Goal: Information Seeking & Learning: Learn about a topic

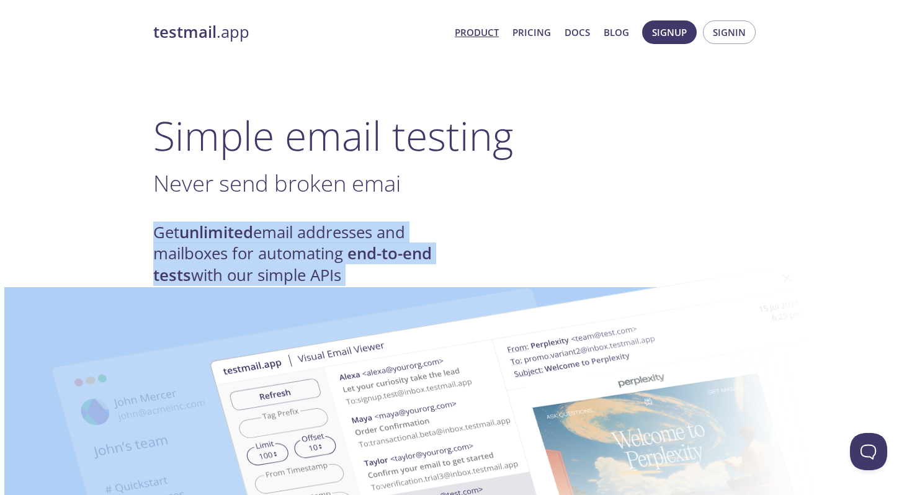
drag, startPoint x: 352, startPoint y: 205, endPoint x: 352, endPoint y: 257, distance: 52.1
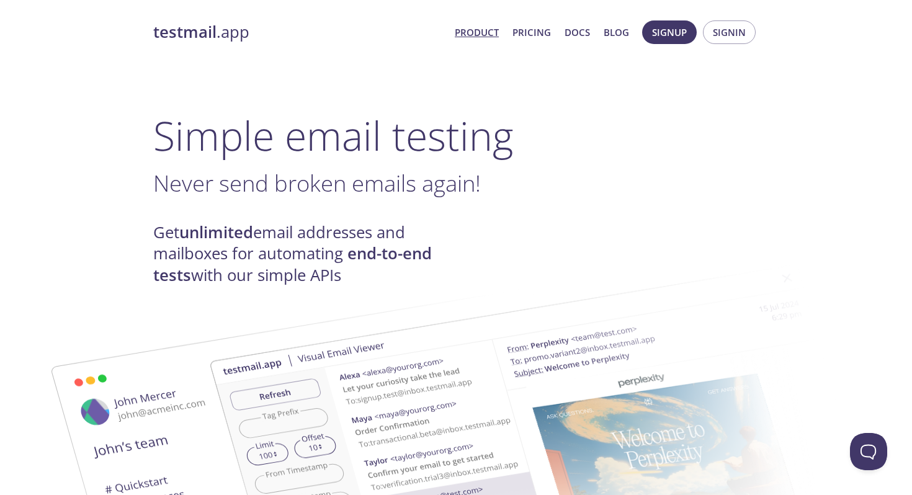
click at [363, 181] on span "Never send broken emails again!" at bounding box center [317, 182] width 328 height 31
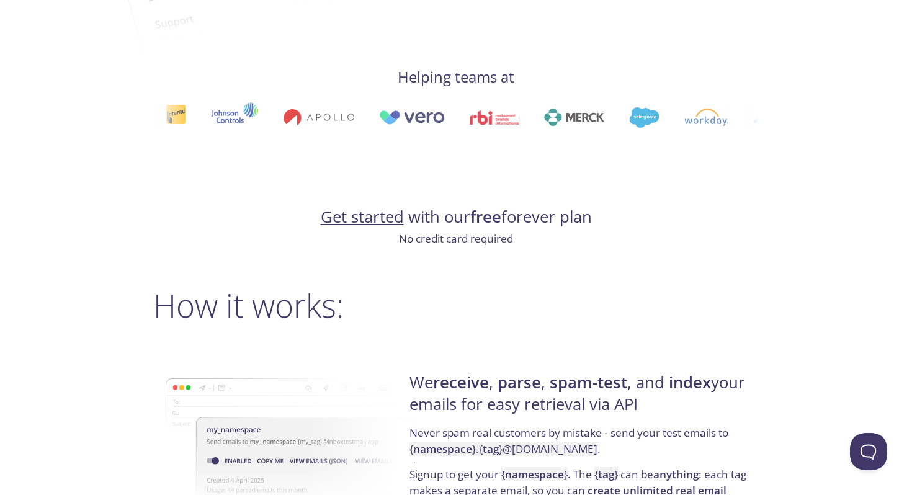
scroll to position [960, 0]
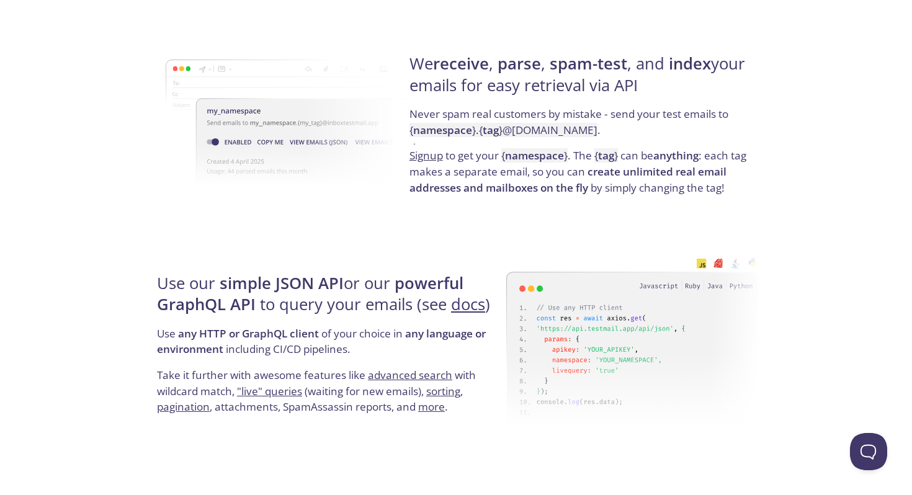
click at [480, 74] on h4 "We receive , parse , spam-test , and index your emails for easy retrieval via A…" at bounding box center [582, 79] width 346 height 53
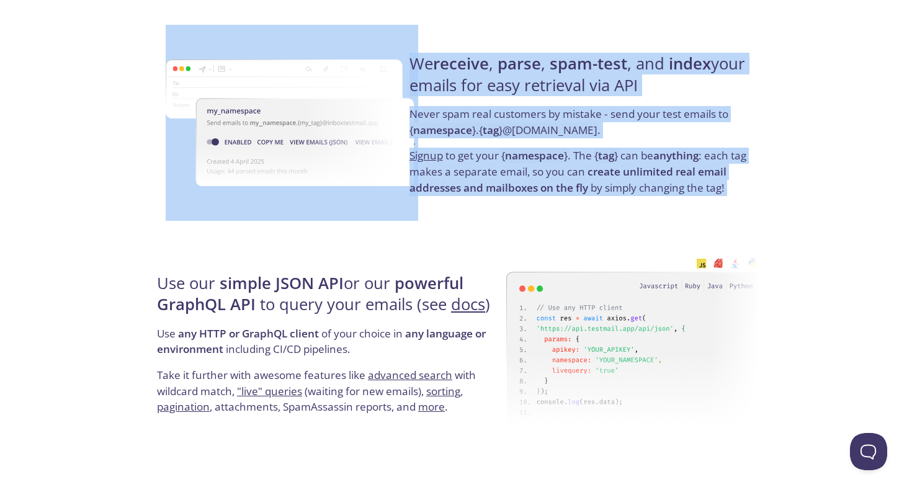
drag, startPoint x: 480, startPoint y: 74, endPoint x: 469, endPoint y: 194, distance: 119.6
click at [470, 192] on div "We receive , parse , spam-test , and index your emails for easy retrieval via A…" at bounding box center [582, 125] width 353 height 200
click at [469, 194] on strong "create unlimited real email addresses and mailboxes on the fly" at bounding box center [567, 179] width 317 height 30
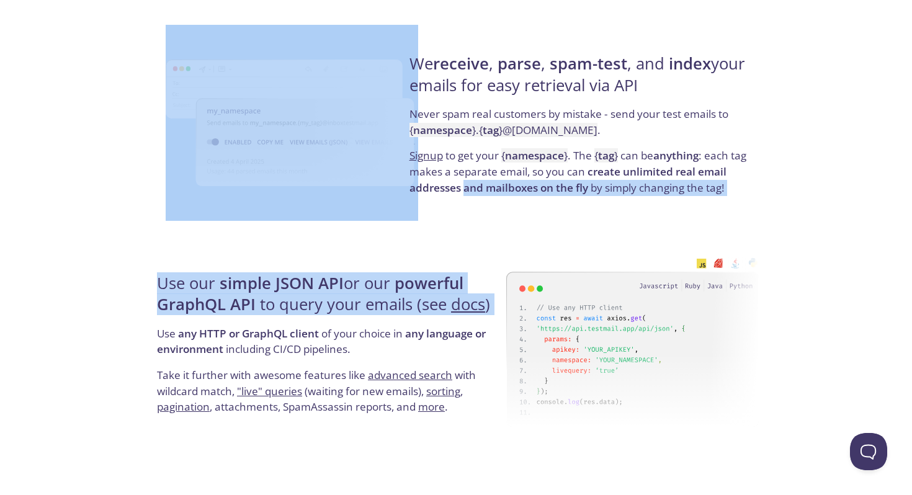
drag, startPoint x: 469, startPoint y: 194, endPoint x: 400, endPoint y: 328, distance: 151.2
click at [400, 328] on p "Use any HTTP or GraphQL client of your choice in any language or environment in…" at bounding box center [330, 347] width 346 height 42
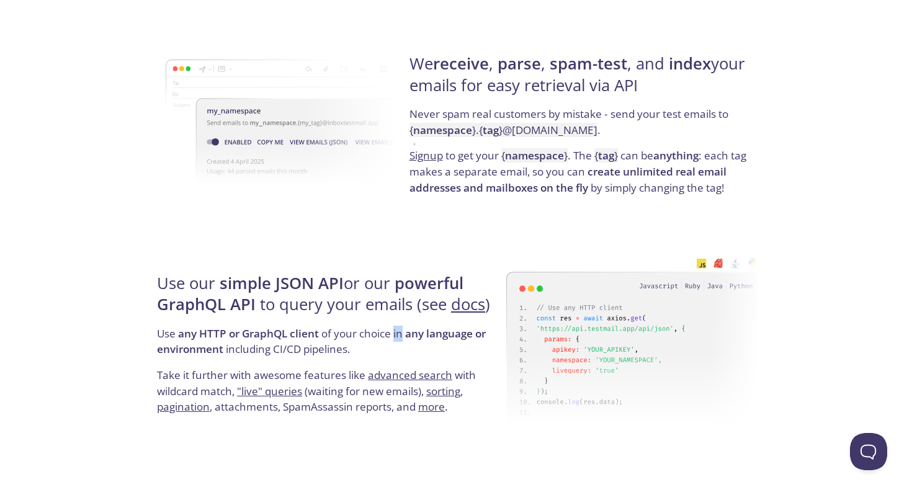
click at [400, 328] on p "Use any HTTP or GraphQL client of your choice in any language or environment in…" at bounding box center [330, 347] width 346 height 42
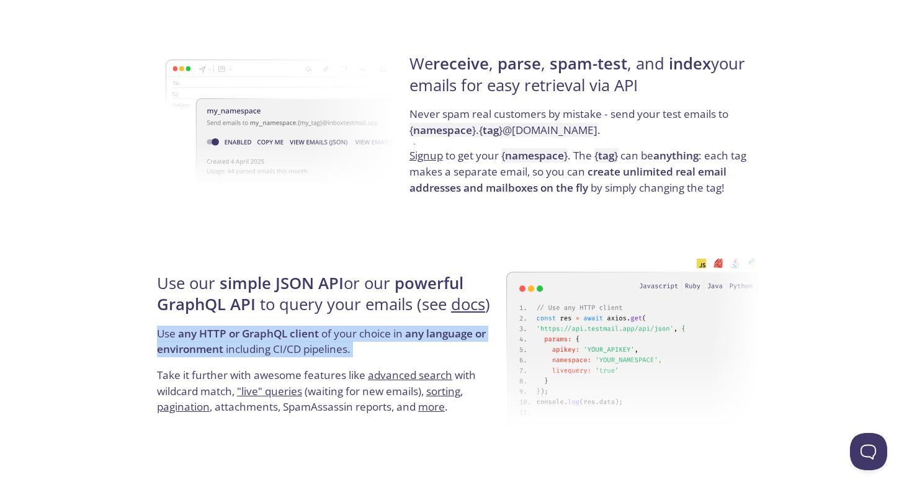
drag, startPoint x: 400, startPoint y: 328, endPoint x: 398, endPoint y: 335, distance: 7.1
click at [400, 333] on p "Use any HTTP or GraphQL client of your choice in any language or environment in…" at bounding box center [330, 347] width 346 height 42
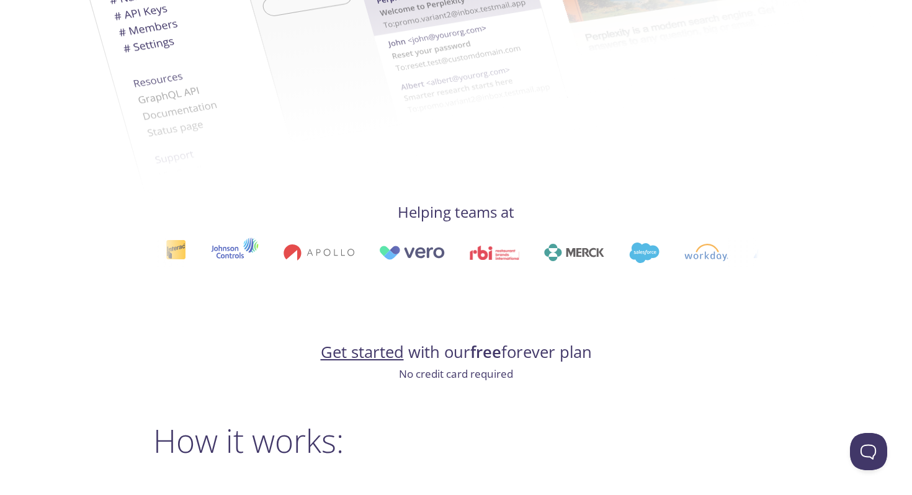
scroll to position [0, 0]
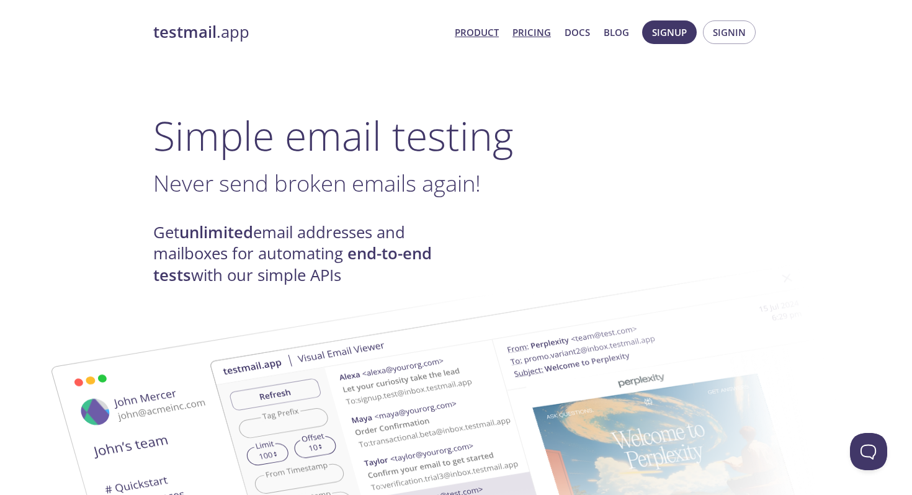
click at [531, 32] on link "Pricing" at bounding box center [531, 32] width 38 height 16
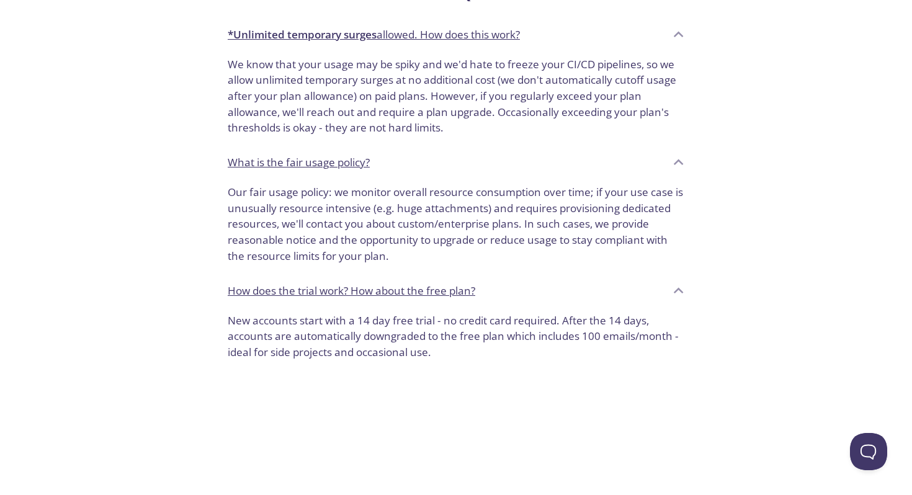
scroll to position [1026, 0]
